Goal: Task Accomplishment & Management: Use online tool/utility

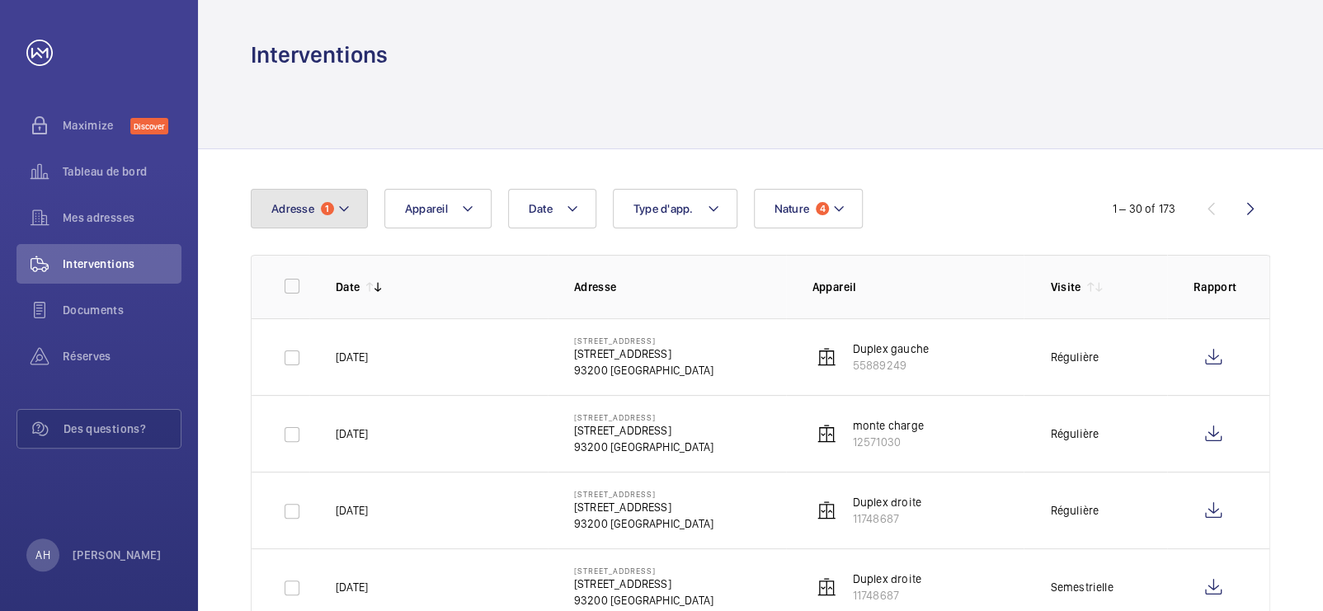
click at [349, 200] on mat-icon at bounding box center [343, 209] width 13 height 20
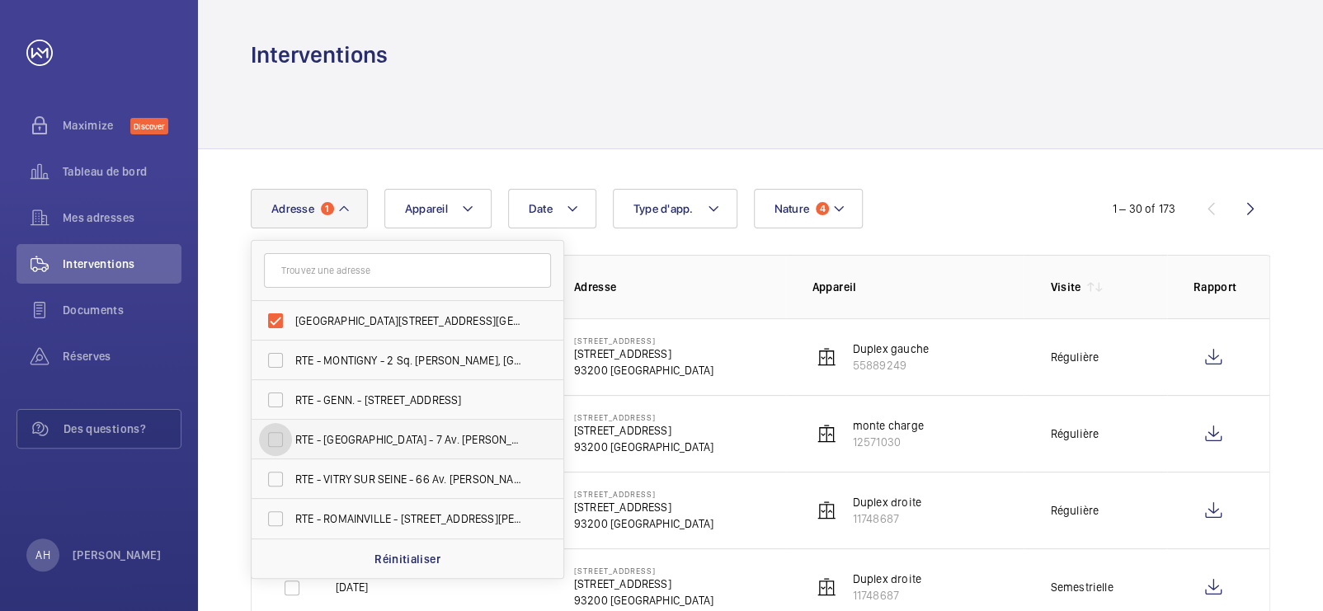
click at [279, 433] on input "RTE - [GEOGRAPHIC_DATA] - 7 Av. [PERSON_NAME], [GEOGRAPHIC_DATA] 78280" at bounding box center [275, 439] width 33 height 33
checkbox input "true"
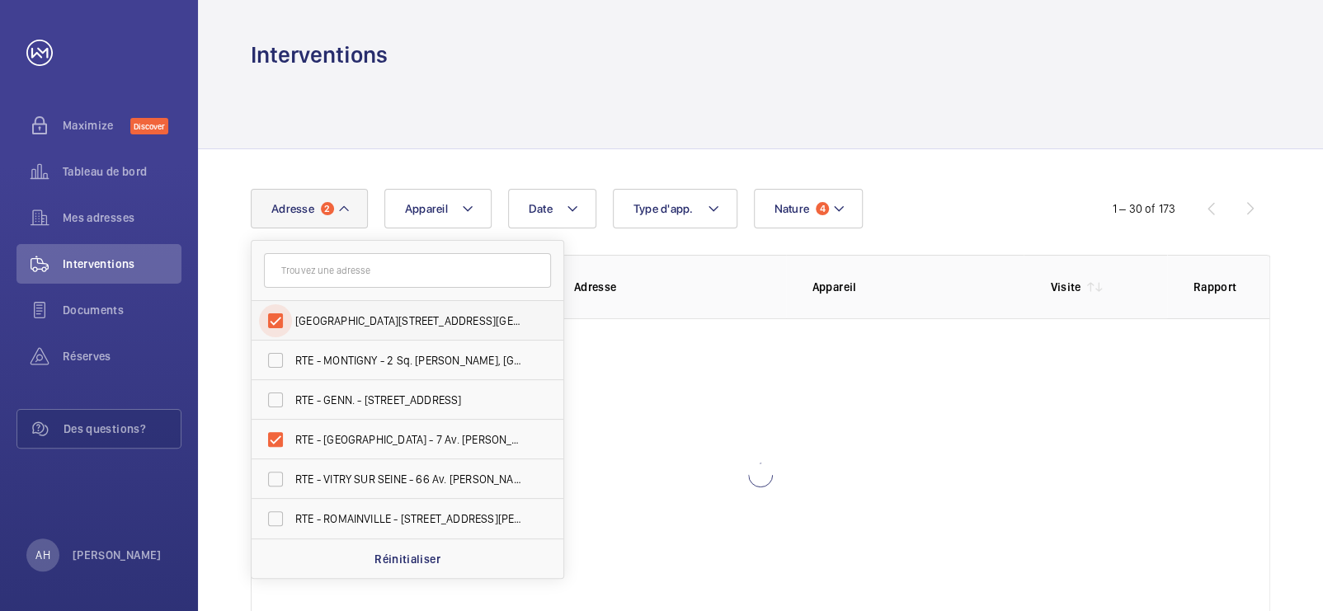
click at [275, 308] on input "[GEOGRAPHIC_DATA][STREET_ADDRESS][GEOGRAPHIC_DATA]" at bounding box center [275, 320] width 33 height 33
checkbox input "false"
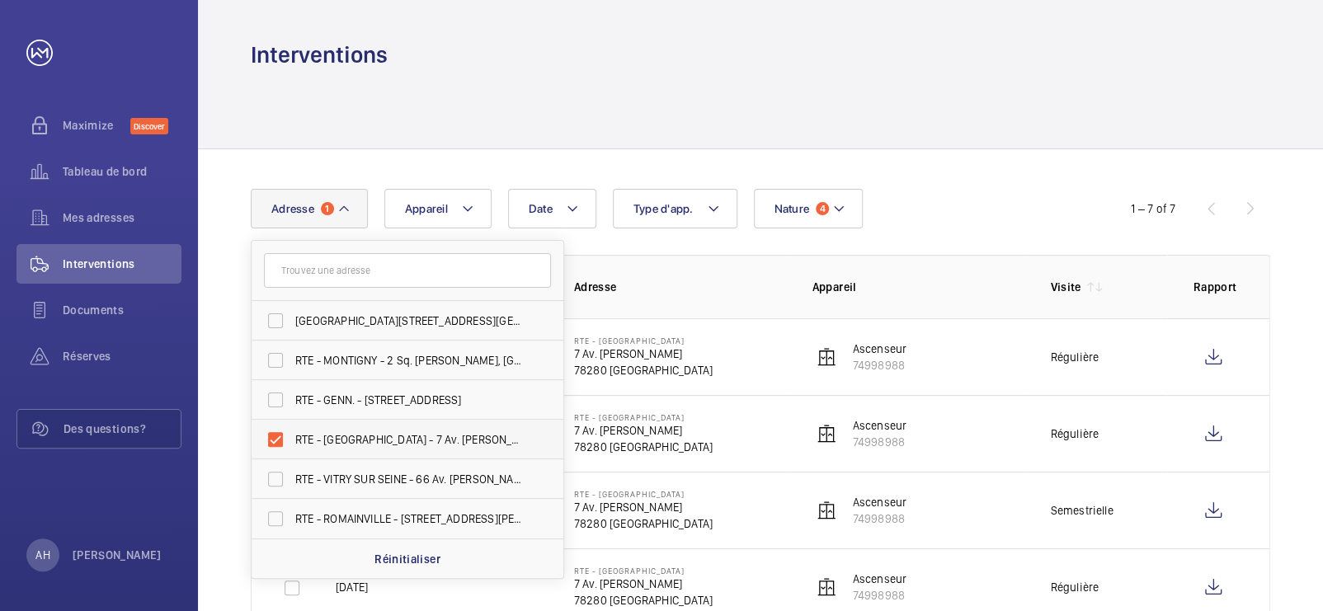
click at [487, 442] on span "RTE - [GEOGRAPHIC_DATA] - 7 Av. [PERSON_NAME], [GEOGRAPHIC_DATA] 78280" at bounding box center [408, 439] width 227 height 16
click at [292, 442] on input "RTE - [GEOGRAPHIC_DATA] - 7 Av. [PERSON_NAME], [GEOGRAPHIC_DATA] 78280" at bounding box center [275, 439] width 33 height 33
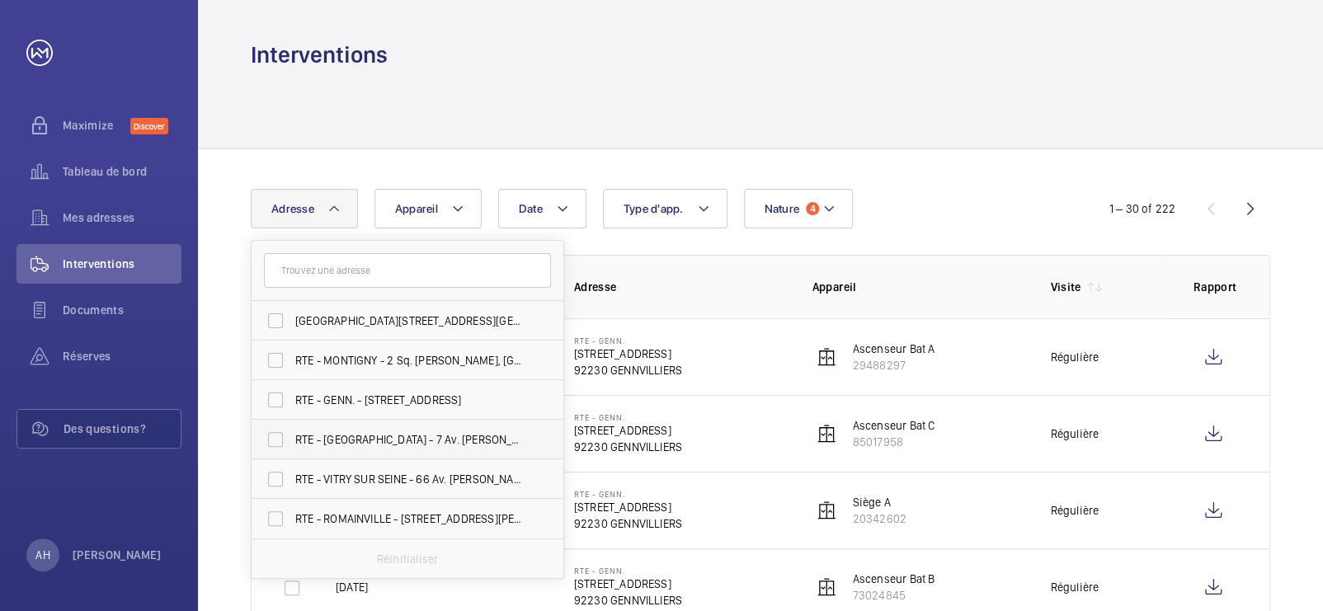
click at [487, 442] on span "RTE - [GEOGRAPHIC_DATA] - 7 Av. [PERSON_NAME], [GEOGRAPHIC_DATA] 78280" at bounding box center [408, 439] width 227 height 16
click at [292, 442] on input "RTE - [GEOGRAPHIC_DATA] - 7 Av. [PERSON_NAME], [GEOGRAPHIC_DATA] 78280" at bounding box center [275, 439] width 33 height 33
checkbox input "true"
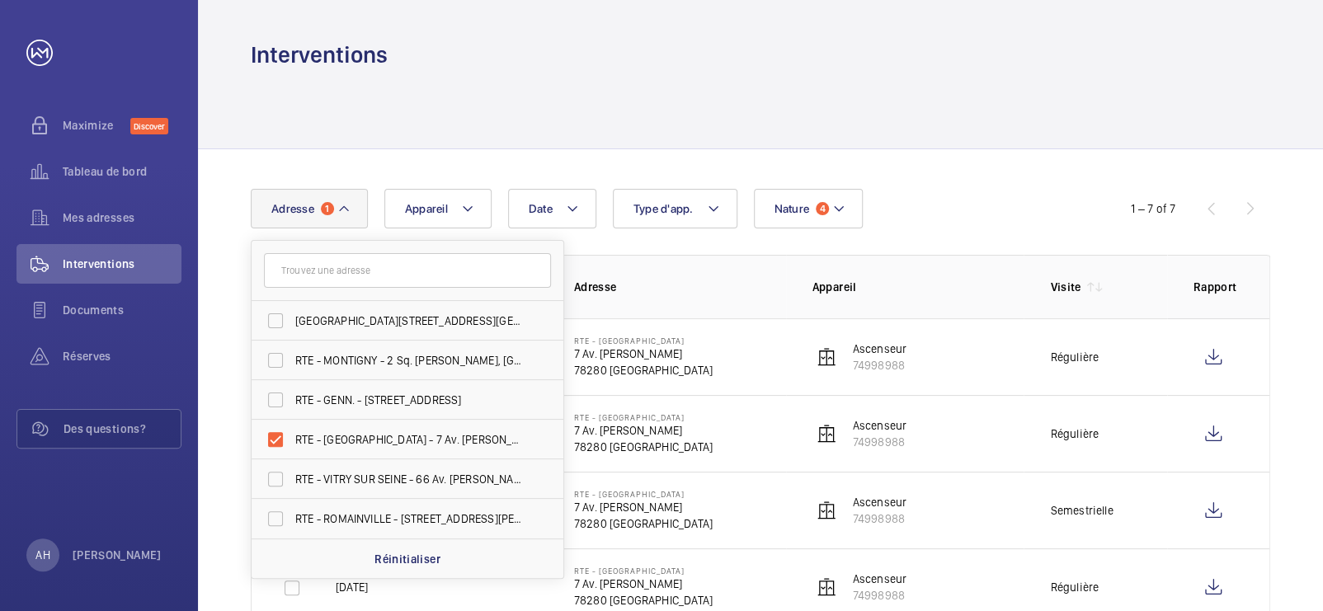
click at [1022, 185] on div "Date Adresse [STREET_ADDRESS] 93200 [GEOGRAPHIC_DATA] - 2 Sq. [PERSON_NAME], [G…" at bounding box center [760, 522] width 1125 height 746
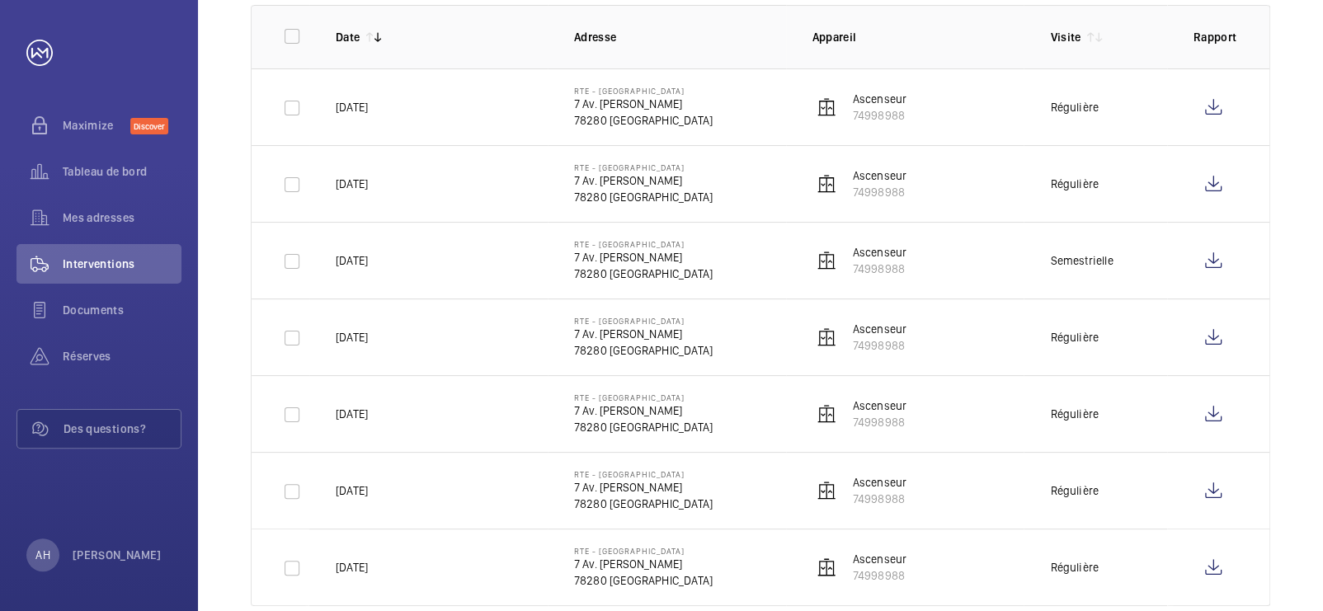
scroll to position [255, 0]
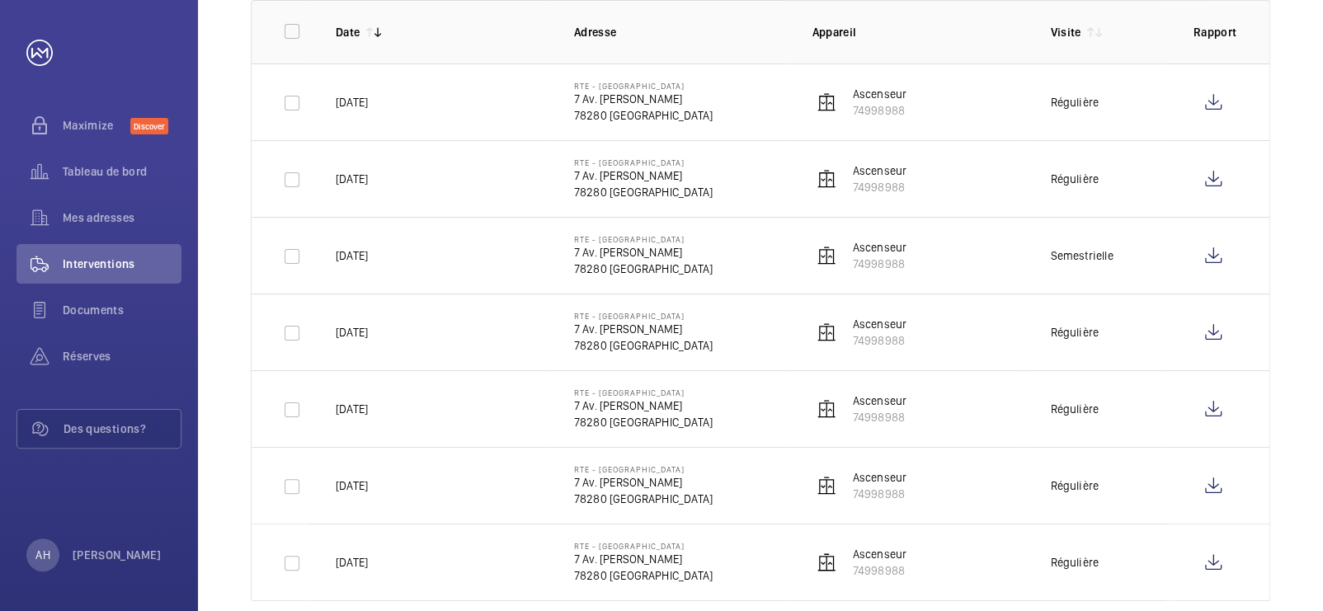
click at [764, 26] on p "Adresse" at bounding box center [680, 32] width 212 height 16
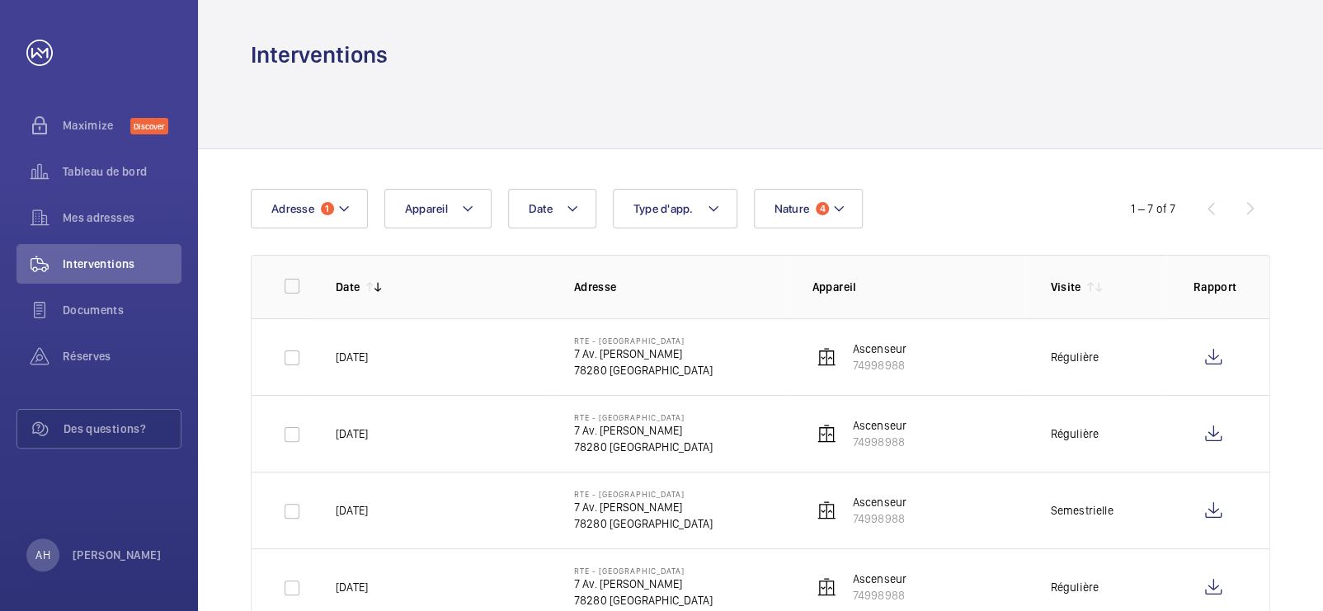
click at [1123, 92] on div at bounding box center [760, 109] width 1019 height 78
click at [332, 217] on button "Adresse 1" at bounding box center [309, 209] width 117 height 40
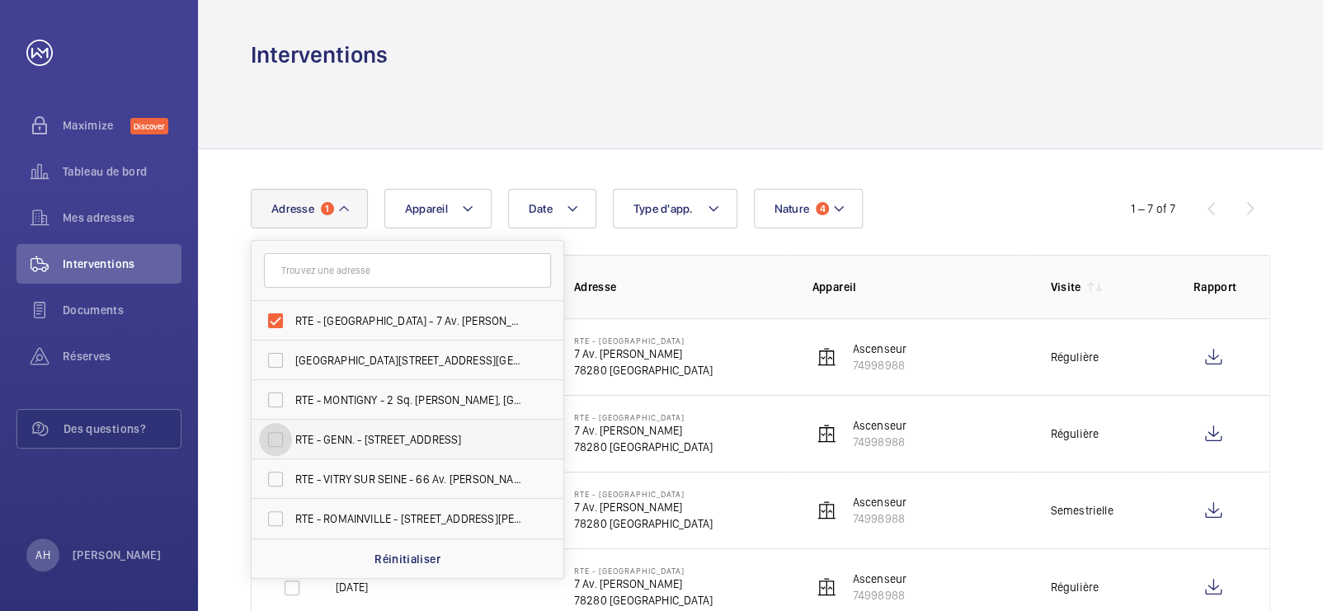
click at [267, 441] on input "RTE - GENN. - [STREET_ADDRESS]" at bounding box center [275, 439] width 33 height 33
checkbox input "true"
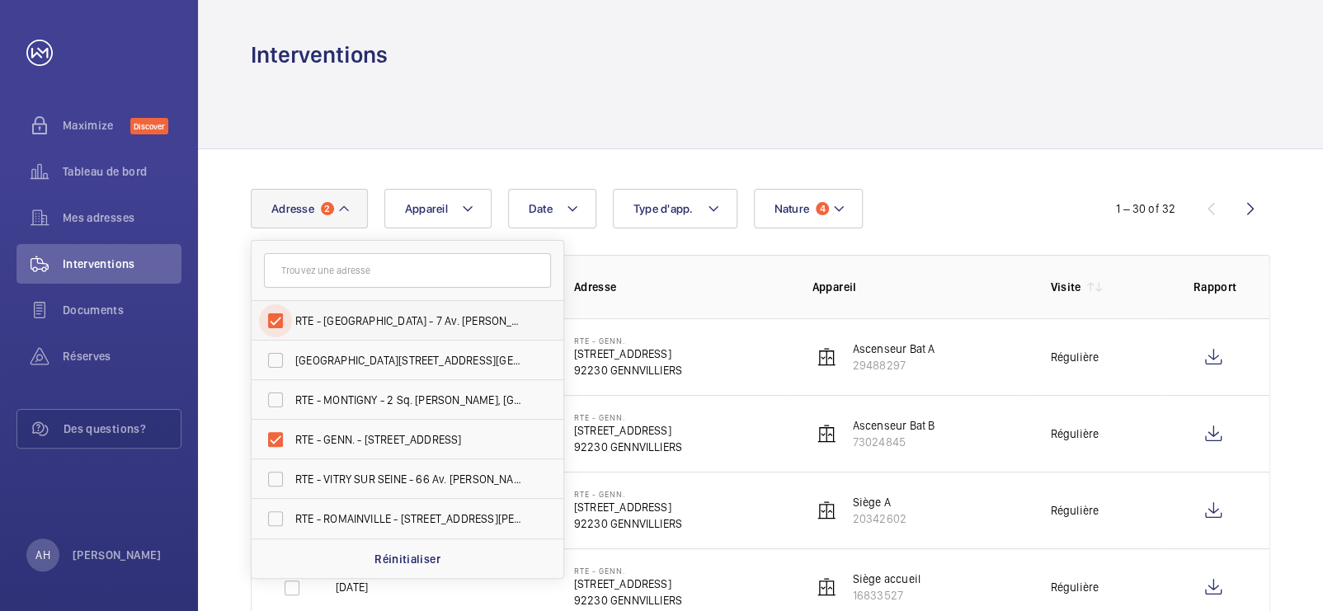
click at [274, 317] on input "RTE - [GEOGRAPHIC_DATA] - 7 Av. [PERSON_NAME], [GEOGRAPHIC_DATA] 78280" at bounding box center [275, 320] width 33 height 33
checkbox input "false"
click at [1029, 96] on div at bounding box center [760, 109] width 1019 height 78
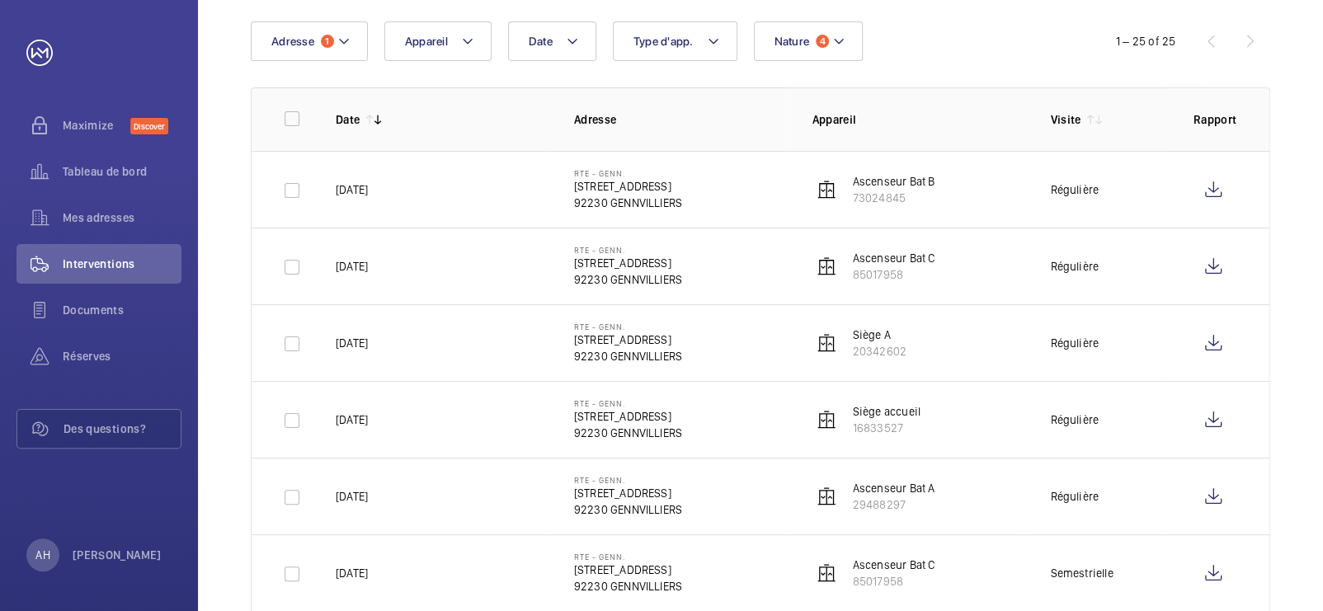
scroll to position [169, 0]
click at [1015, 29] on div "Date Adresse 1 Appareil Type d'app. Nature 4" at bounding box center [661, 40] width 821 height 40
click at [329, 39] on span "1" at bounding box center [327, 39] width 13 height 13
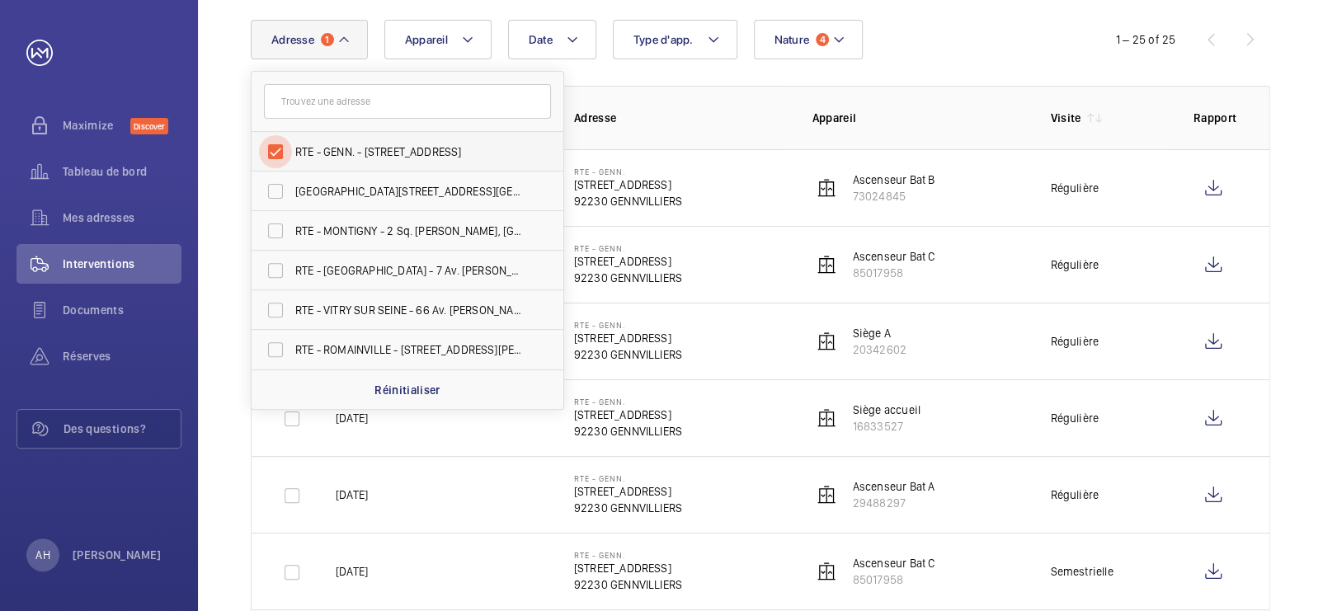
click at [276, 152] on input "RTE - GENN. - [STREET_ADDRESS]" at bounding box center [275, 151] width 33 height 33
checkbox input "false"
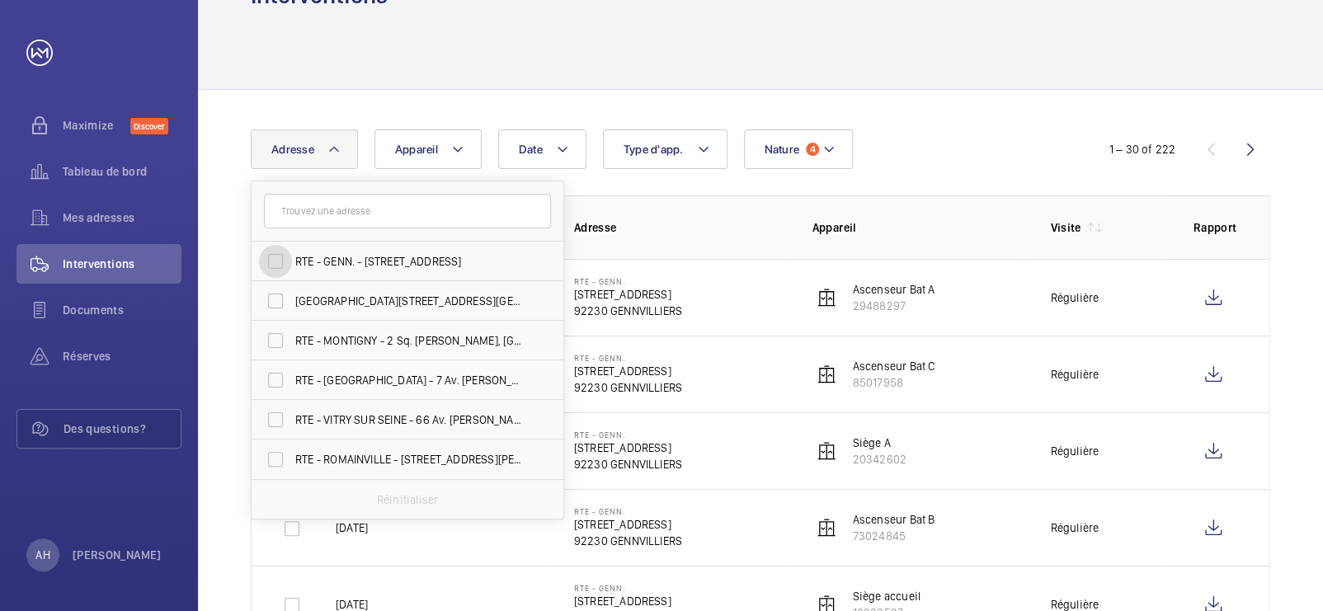
scroll to position [169, 0]
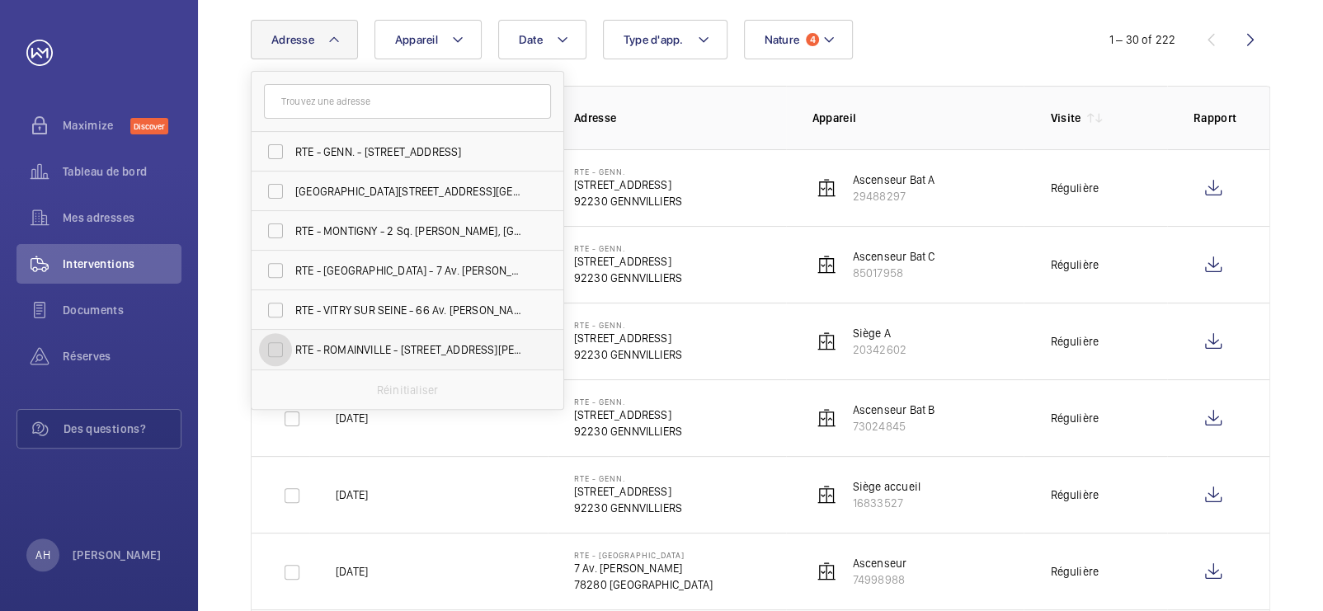
click at [279, 352] on input "RTE - ROMAINVILLE - [STREET_ADDRESS][PERSON_NAME]" at bounding box center [275, 349] width 33 height 33
checkbox input "true"
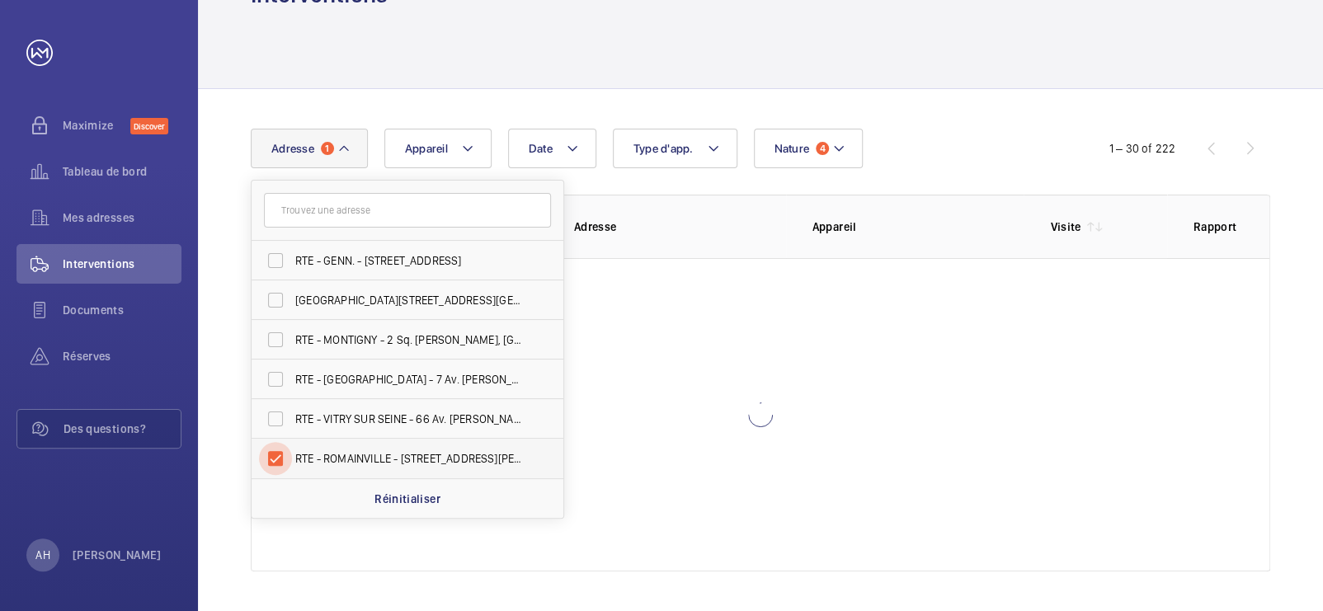
scroll to position [59, 0]
click at [948, 61] on div at bounding box center [760, 50] width 1019 height 78
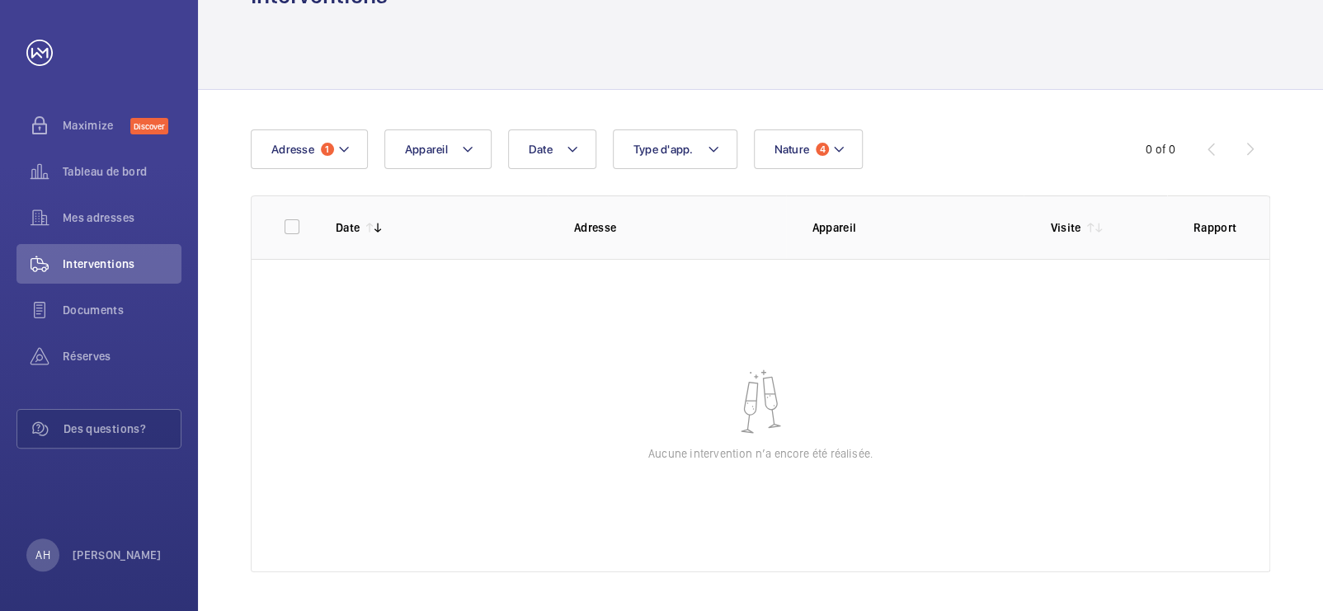
click at [1081, 138] on div "Date Adresse 1 Appareil Type d'app. Nature 4 0 of 0" at bounding box center [760, 149] width 1019 height 40
click at [341, 150] on mat-icon at bounding box center [343, 149] width 13 height 20
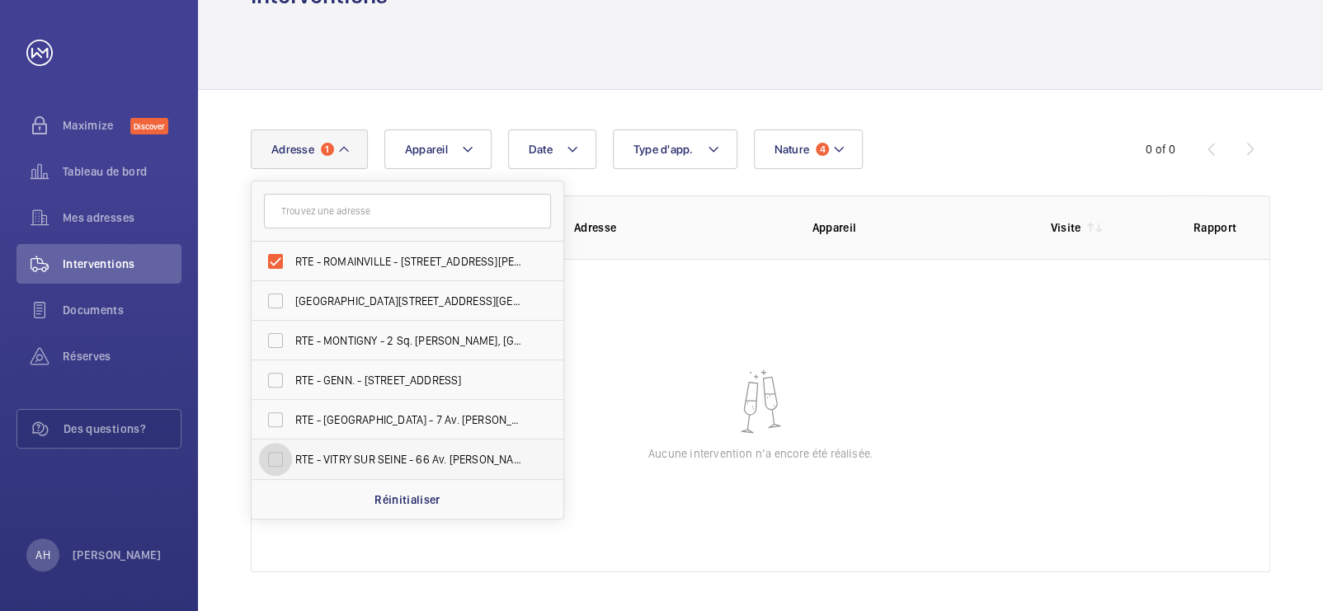
click at [284, 457] on input "RTE - VITRY SUR SEINE - 66 Av. [PERSON_NAME], [GEOGRAPHIC_DATA] 94200" at bounding box center [275, 459] width 33 height 33
checkbox input "true"
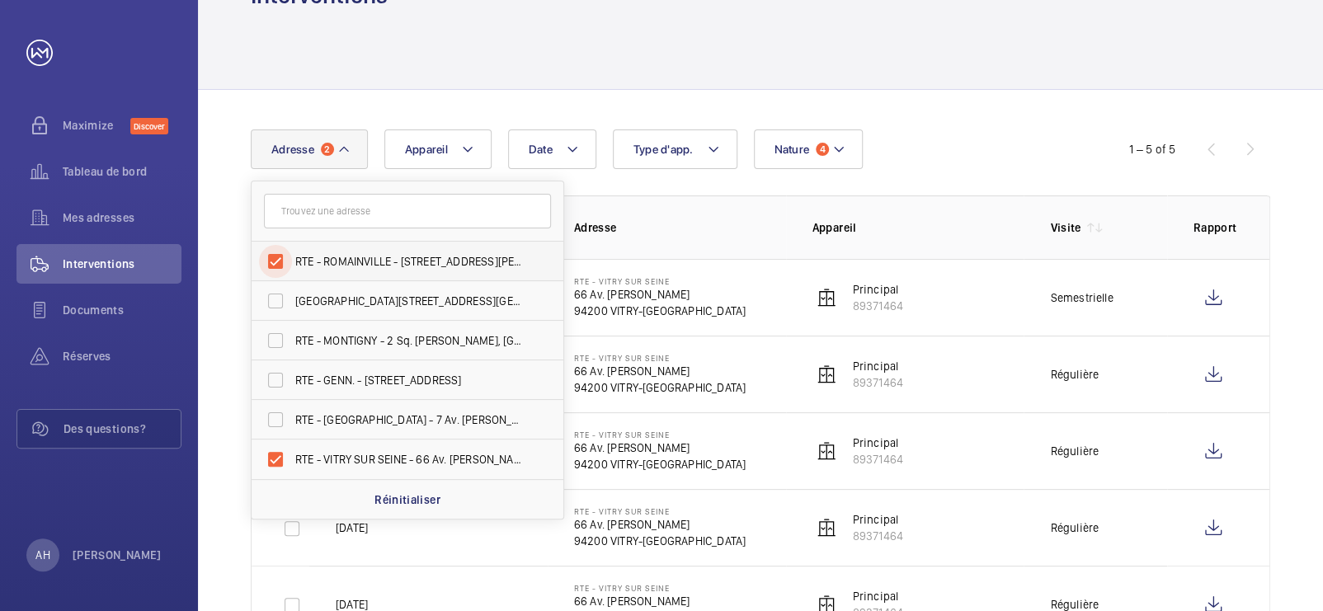
click at [280, 261] on input "RTE - ROMAINVILLE - [STREET_ADDRESS][PERSON_NAME]" at bounding box center [275, 261] width 33 height 33
checkbox input "false"
click at [976, 148] on div "Date Adresse 1 RTE - [GEOGRAPHIC_DATA] - [STREET_ADDRESS][GEOGRAPHIC_DATA][PERS…" at bounding box center [661, 149] width 821 height 40
